Goal: Transaction & Acquisition: Purchase product/service

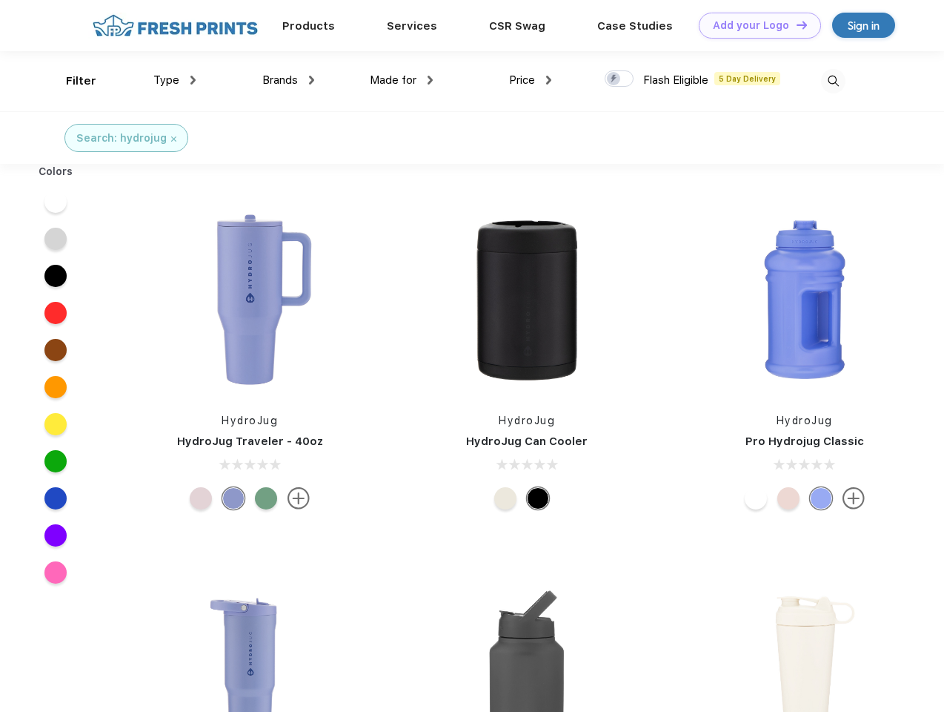
click at [754, 25] on link "Add your Logo Design Tool" at bounding box center [760, 26] width 122 height 26
click at [0, 0] on div "Design Tool" at bounding box center [0, 0] width 0 height 0
click at [795, 24] on link "Add your Logo Design Tool" at bounding box center [760, 26] width 122 height 26
click at [71, 81] on div "Filter" at bounding box center [81, 81] width 30 height 17
click at [175, 80] on span "Type" at bounding box center [166, 79] width 26 height 13
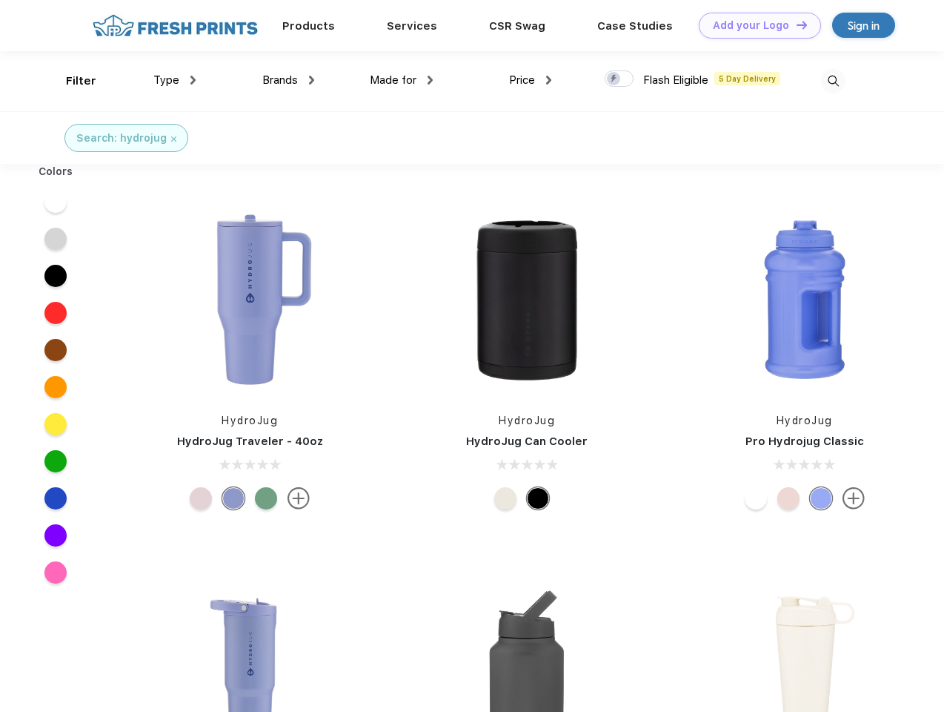
click at [288, 80] on span "Brands" at bounding box center [280, 79] width 36 height 13
click at [402, 80] on span "Made for" at bounding box center [393, 79] width 47 height 13
click at [531, 80] on span "Price" at bounding box center [522, 79] width 26 height 13
click at [620, 79] on div at bounding box center [619, 78] width 29 height 16
click at [614, 79] on input "checkbox" at bounding box center [610, 75] width 10 height 10
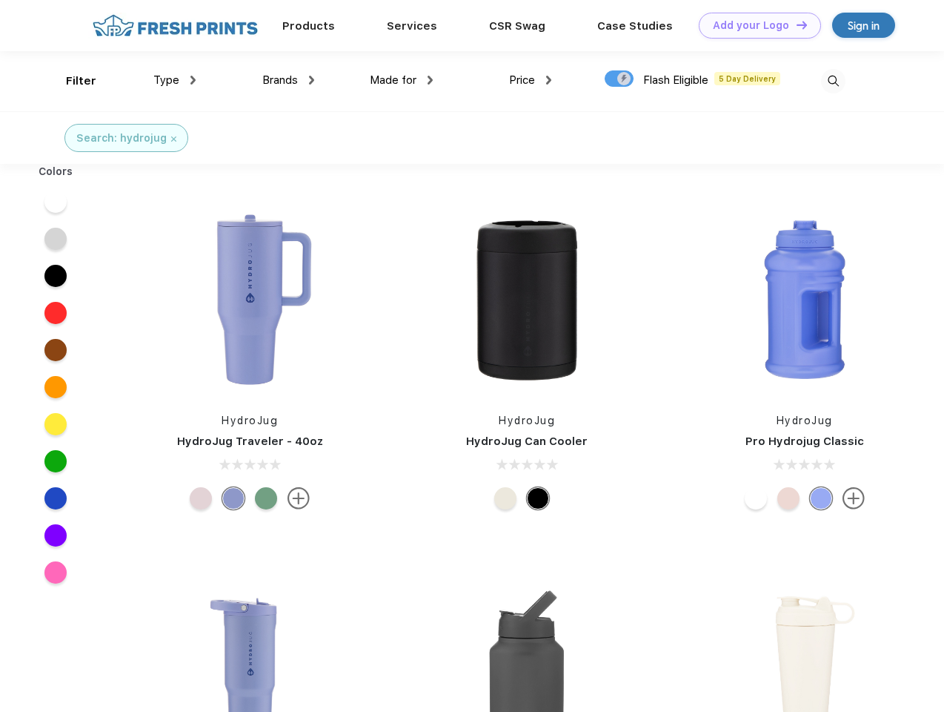
click at [833, 81] on img at bounding box center [833, 81] width 24 height 24
